Goal: Check status: Check status

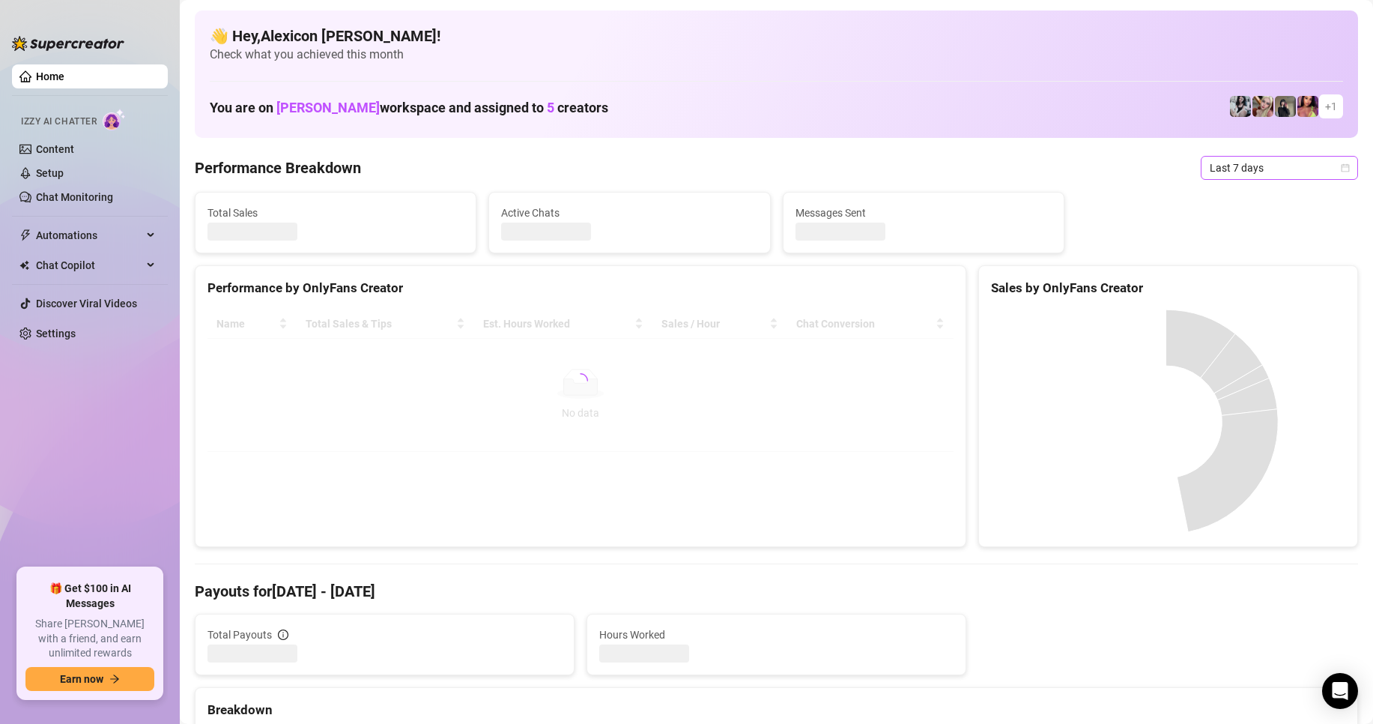
click at [1241, 161] on span "Last 7 days" at bounding box center [1279, 168] width 139 height 22
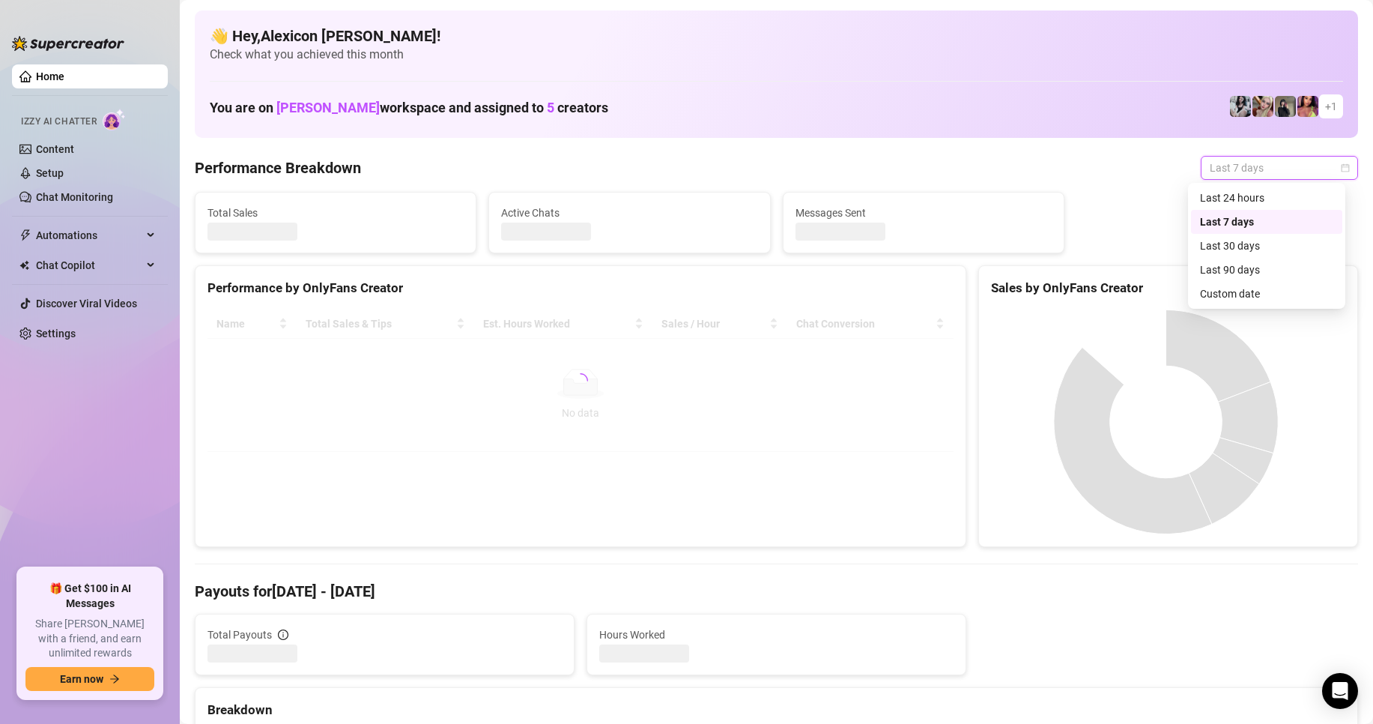
click at [1246, 292] on div "Custom date" at bounding box center [1266, 293] width 133 height 16
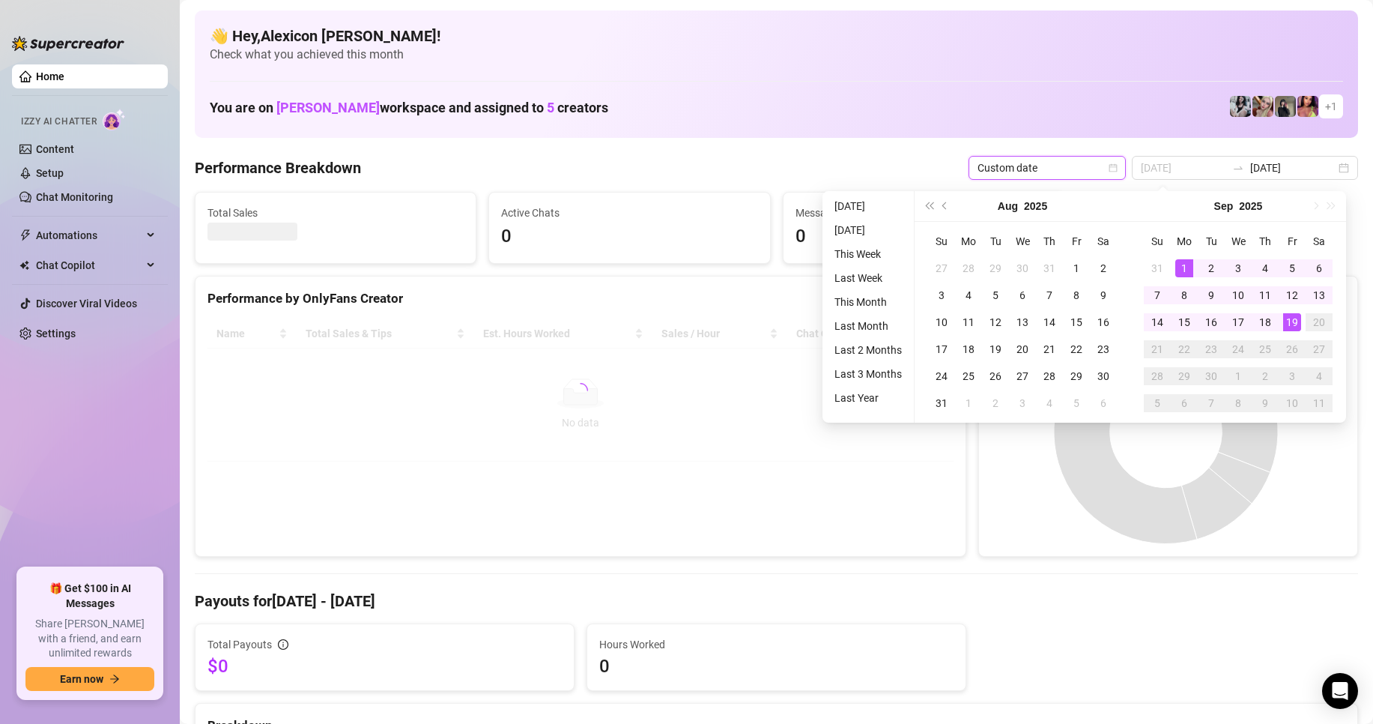
type input "[DATE]"
click at [1189, 261] on div "1" at bounding box center [1184, 268] width 18 height 18
type input "[DATE]"
click at [1297, 324] on div "19" at bounding box center [1292, 322] width 18 height 18
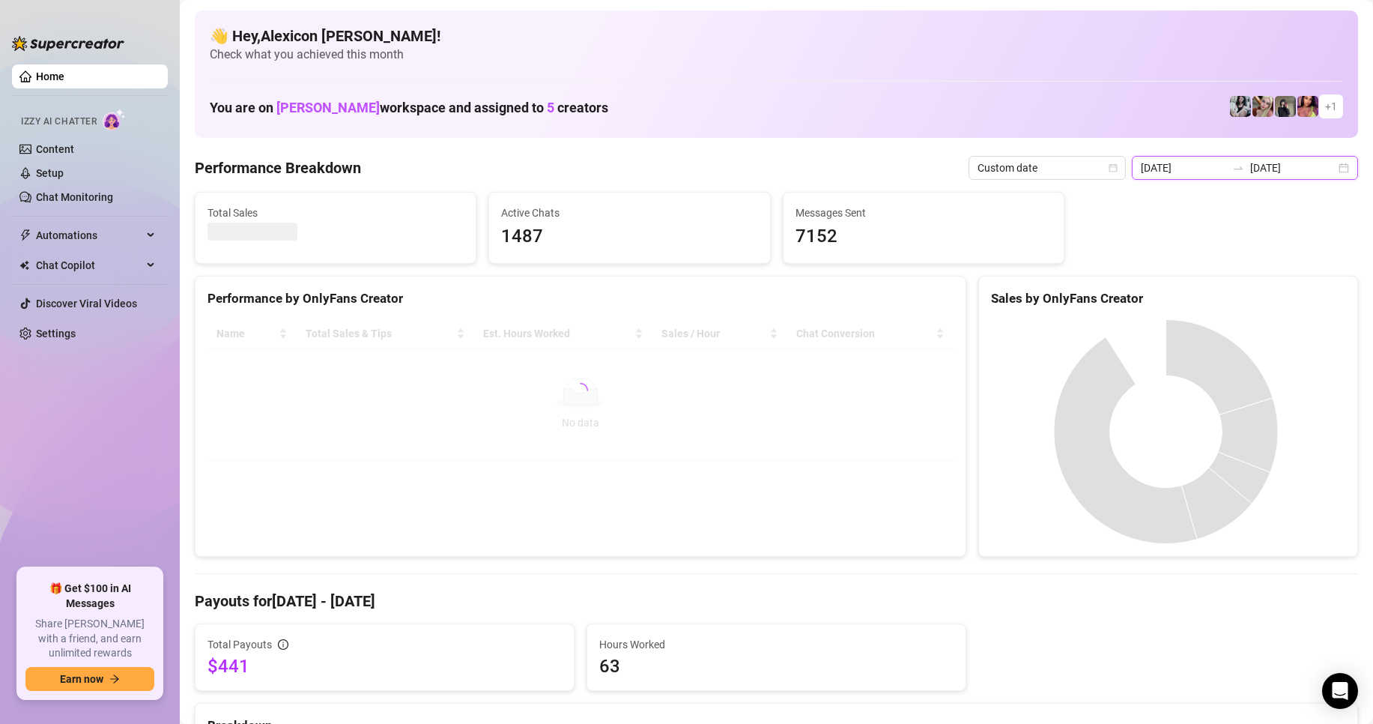
click at [1198, 168] on input "[DATE]" at bounding box center [1183, 168] width 85 height 16
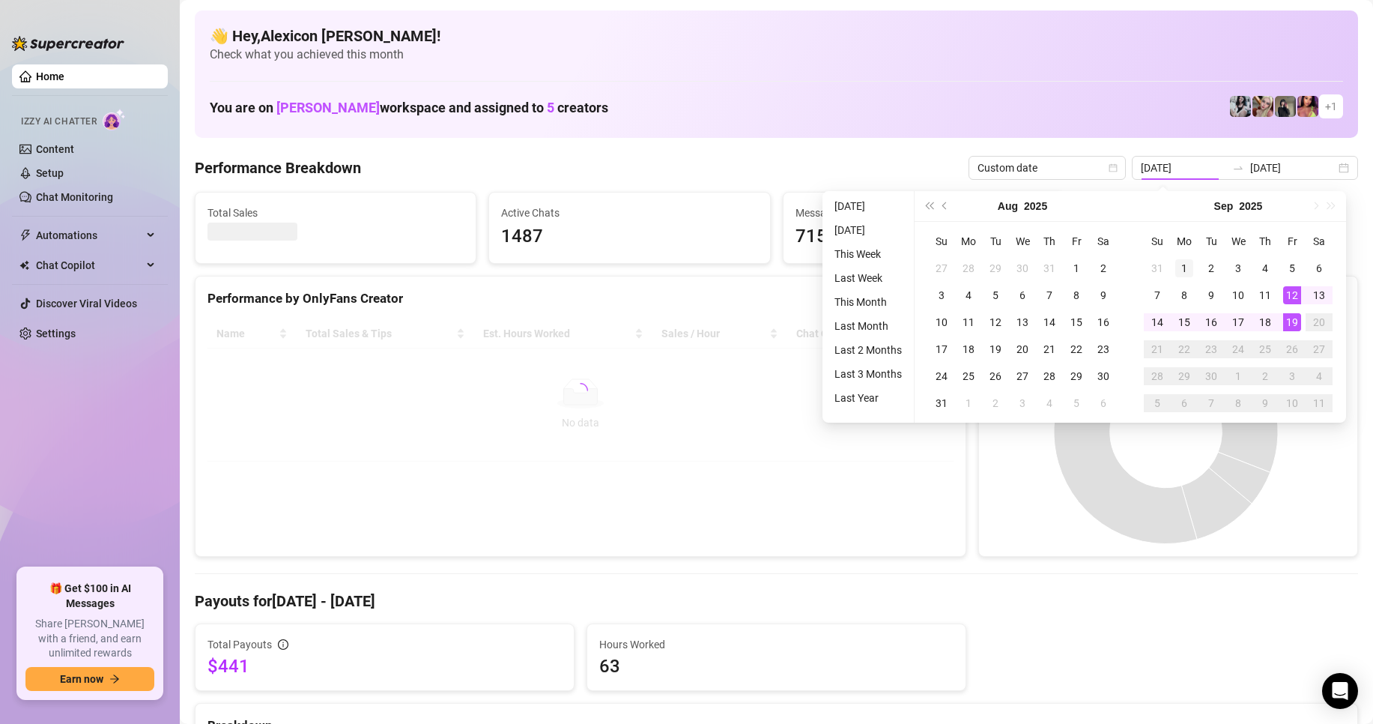
click at [1183, 266] on div "1" at bounding box center [1184, 268] width 18 height 18
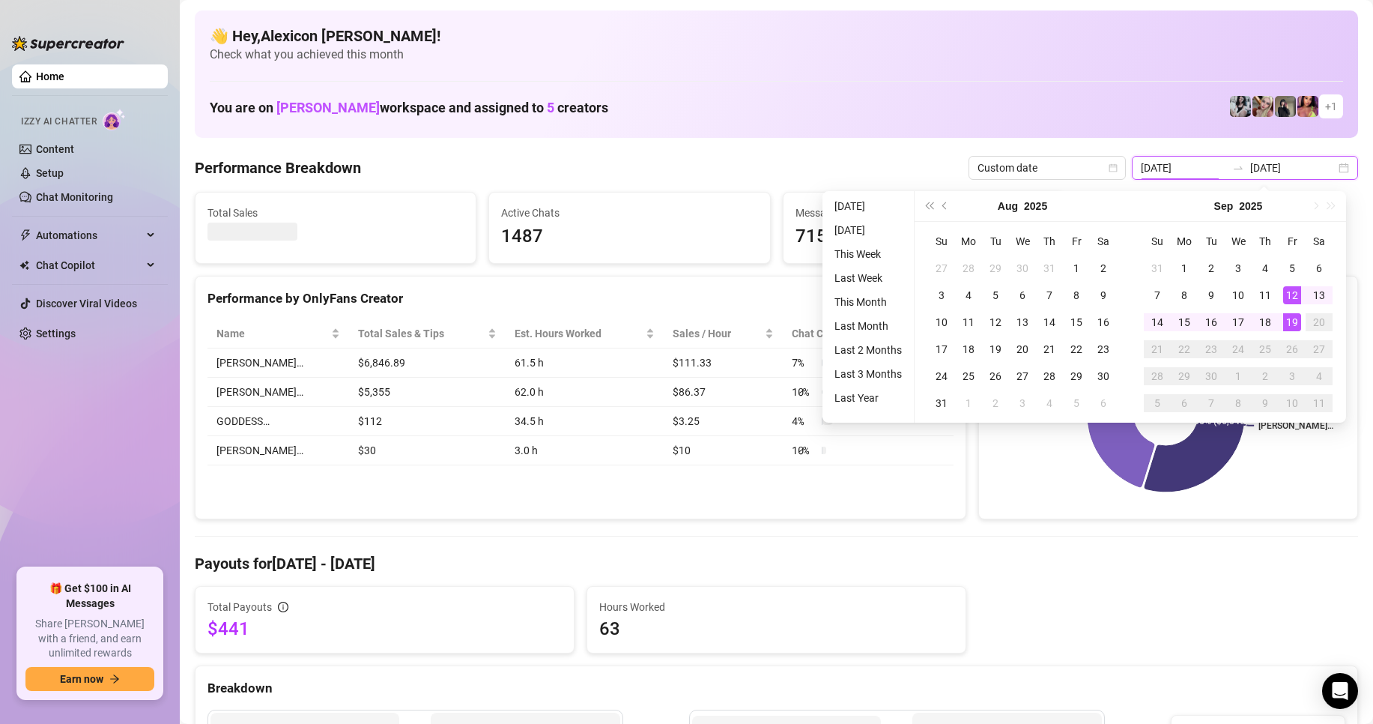
click at [1196, 164] on input "[DATE]" at bounding box center [1183, 168] width 85 height 16
type input "[DATE]"
click at [1183, 268] on div "1" at bounding box center [1184, 268] width 18 height 18
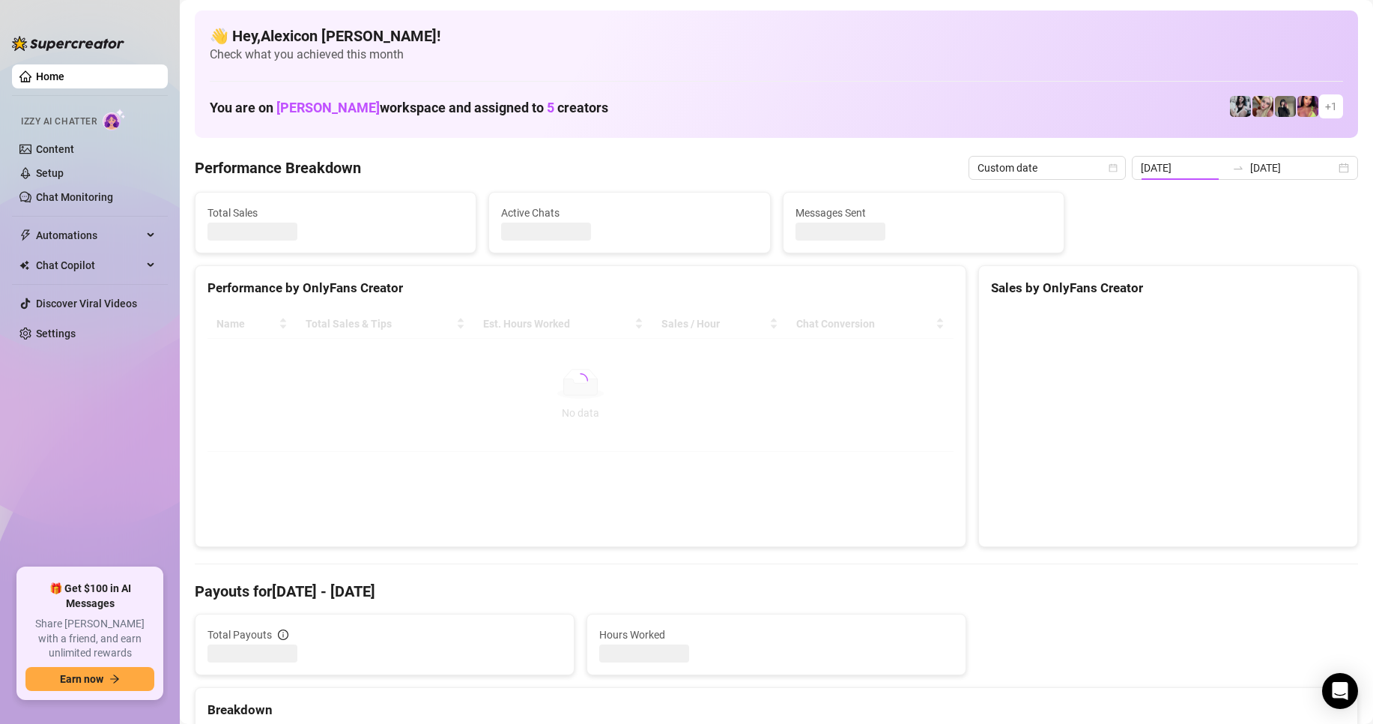
type input "[DATE]"
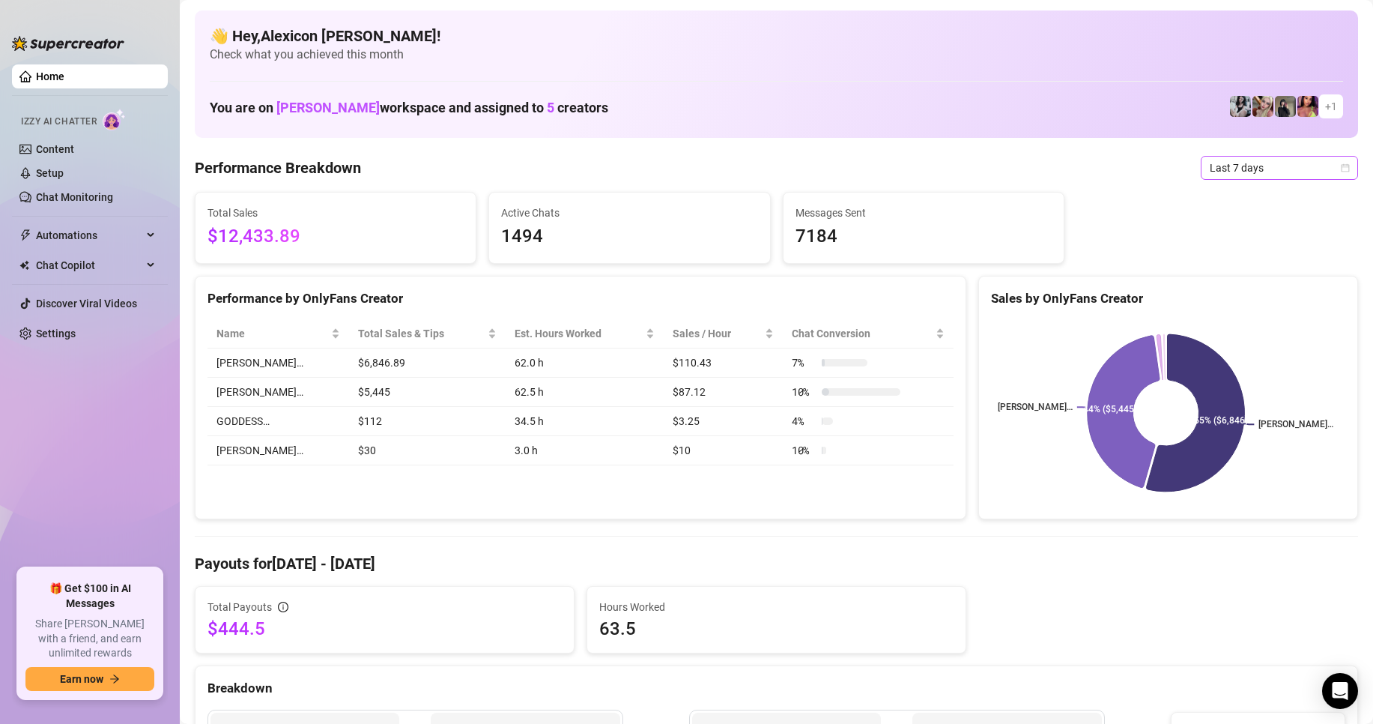
click at [1216, 166] on span "Last 7 days" at bounding box center [1279, 168] width 139 height 22
click at [1225, 285] on div "Custom date" at bounding box center [1266, 294] width 151 height 24
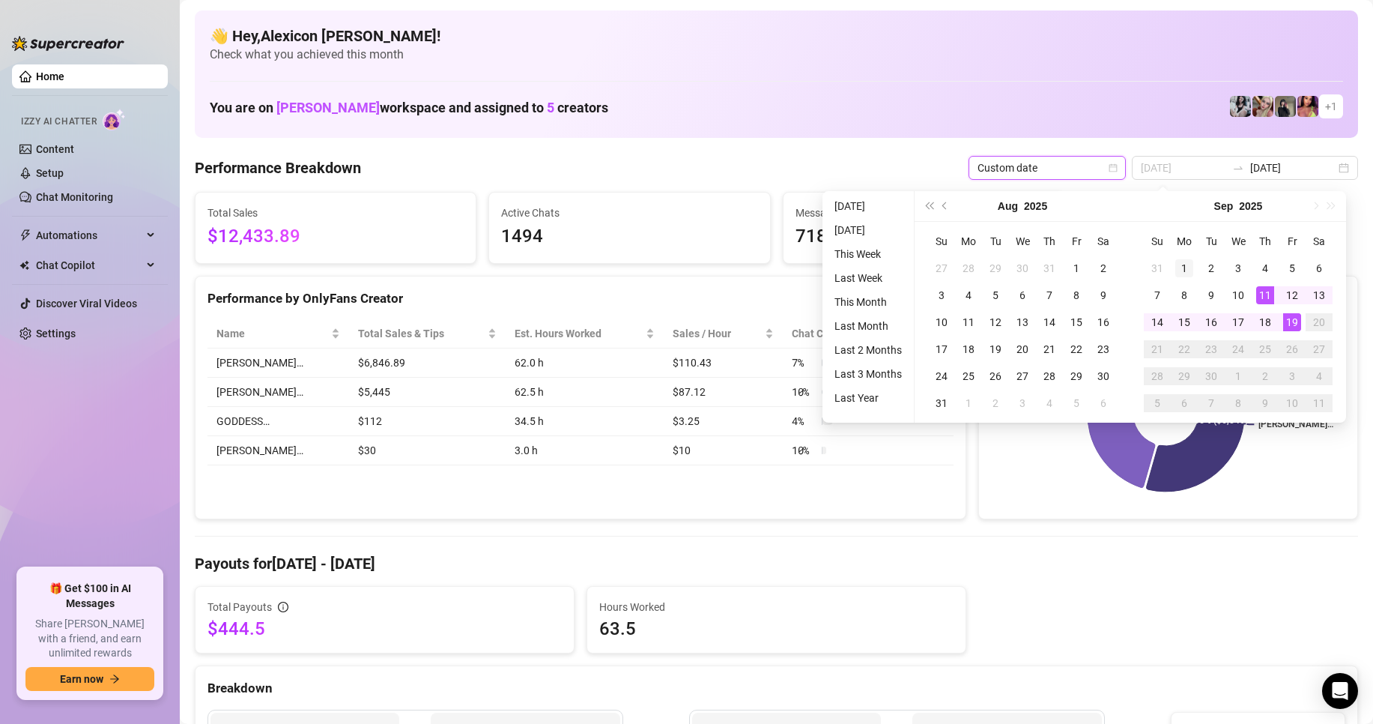
type input "[DATE]"
click at [1184, 264] on div "1" at bounding box center [1184, 268] width 18 height 18
type input "[DATE]"
drag, startPoint x: 1283, startPoint y: 319, endPoint x: 1282, endPoint y: 339, distance: 19.5
click at [1283, 319] on div "19" at bounding box center [1292, 322] width 18 height 18
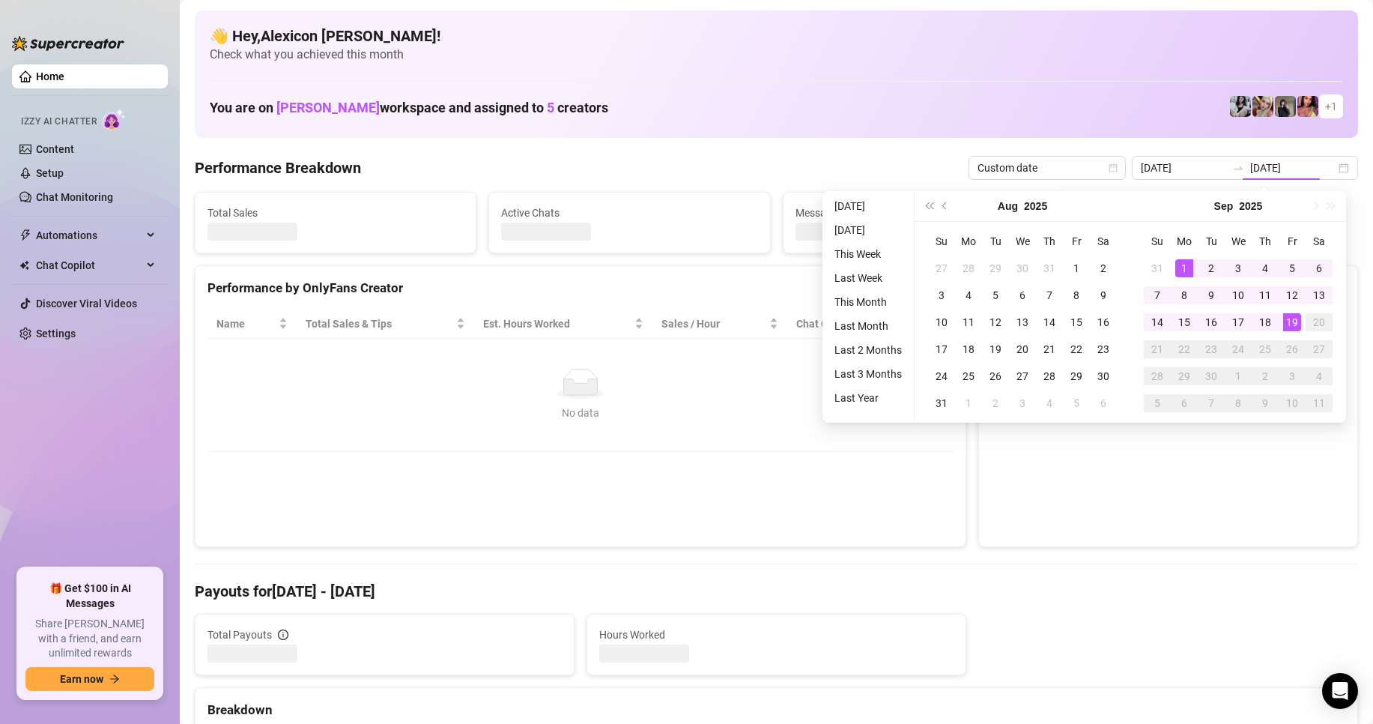
type input "[DATE]"
